Goal: Task Accomplishment & Management: Manage account settings

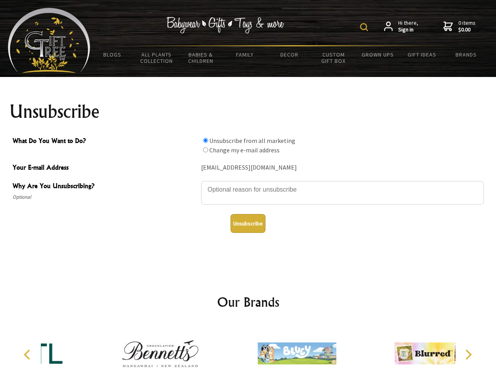
click at [366, 27] on img at bounding box center [364, 27] width 8 height 8
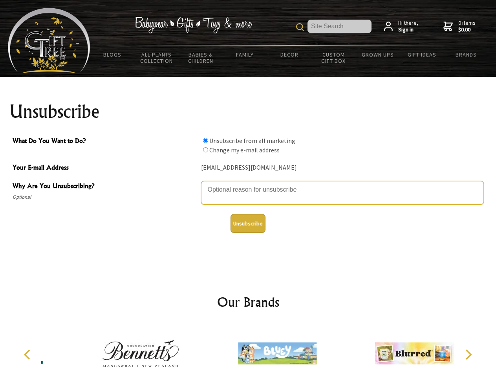
click at [248, 184] on textarea "Why Are You Unsubscribing?" at bounding box center [342, 193] width 283 height 24
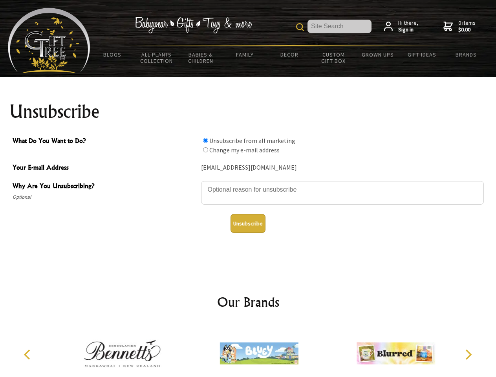
click at [206, 140] on input "What Do You Want to Do?" at bounding box center [205, 140] width 5 height 5
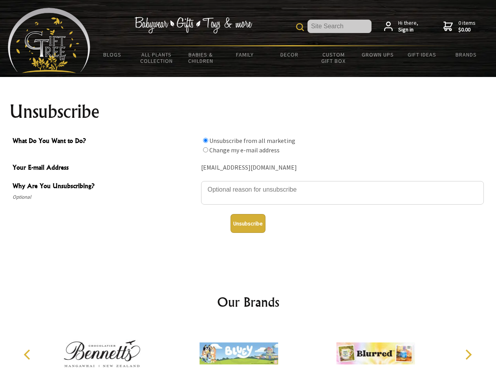
click at [206, 150] on input "What Do You Want to Do?" at bounding box center [205, 149] width 5 height 5
radio input "true"
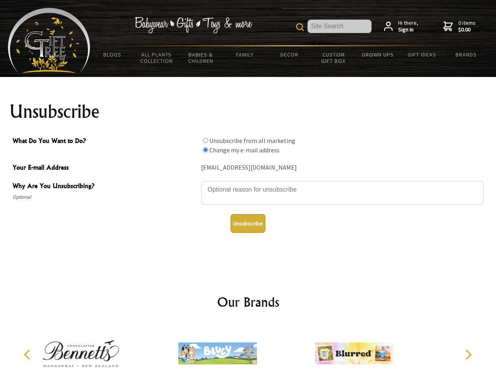
click at [248, 224] on button "Unsubscribe" at bounding box center [248, 223] width 35 height 19
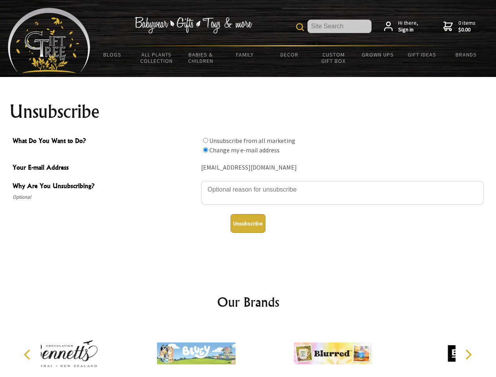
click at [265, 351] on div at bounding box center [333, 354] width 137 height 61
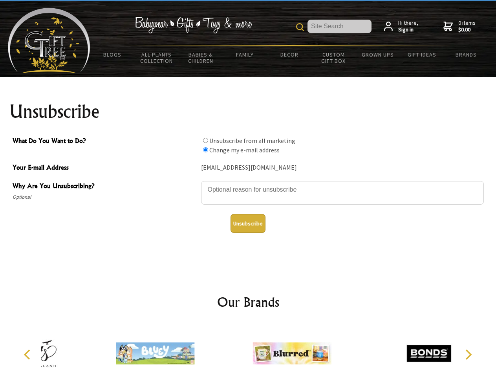
click at [28, 355] on icon "Previous" at bounding box center [28, 355] width 10 height 10
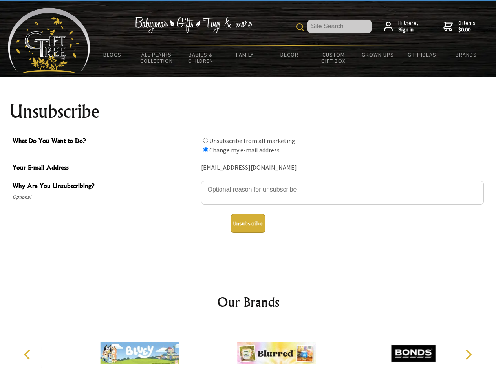
click at [469, 355] on icon "Next" at bounding box center [468, 355] width 10 height 10
